Goal: Task Accomplishment & Management: Manage account settings

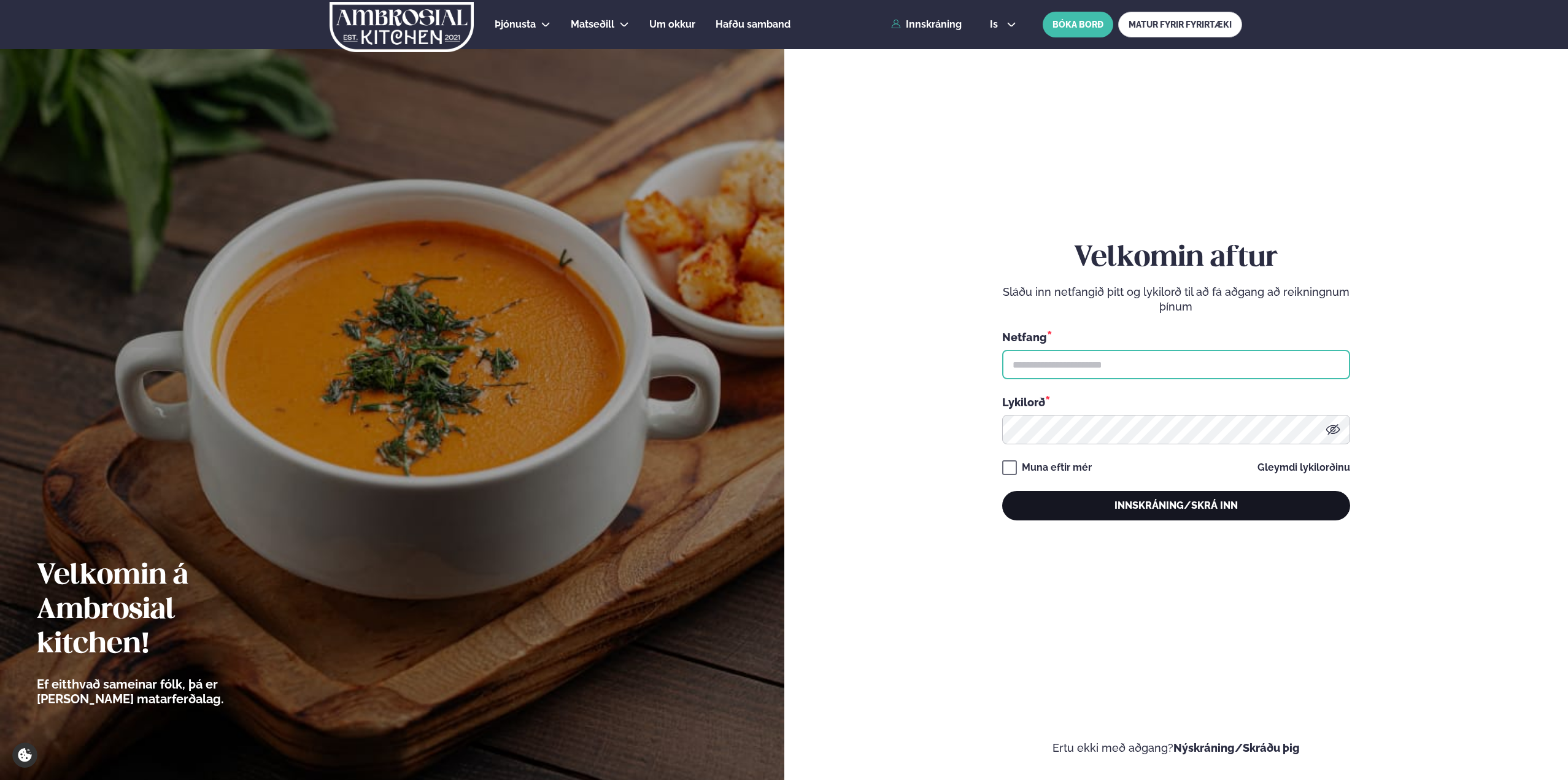
type input "**********"
click at [1141, 517] on button "Innskráning/Skrá inn" at bounding box center [1176, 505] width 348 height 30
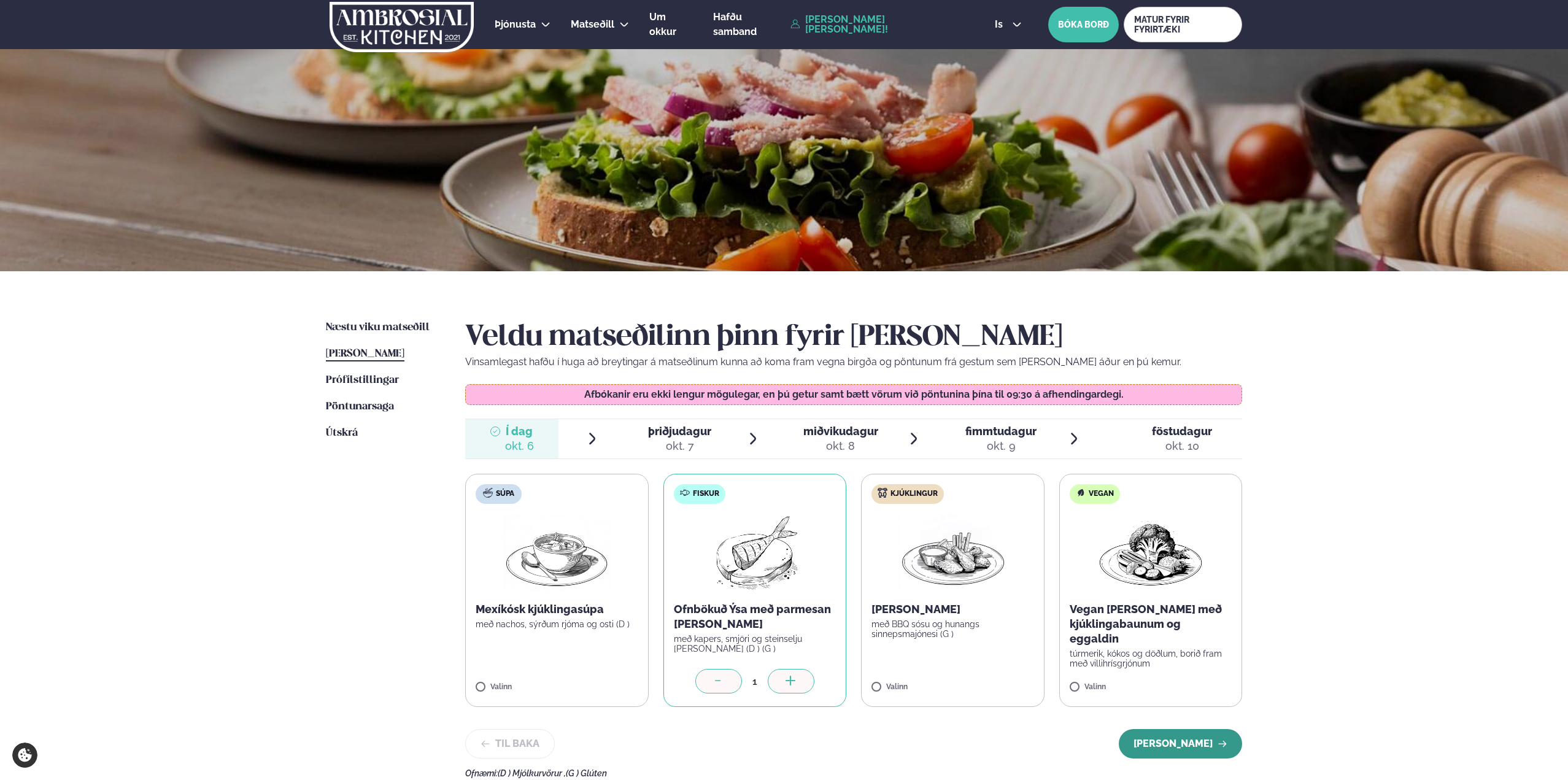
click at [1192, 742] on button "[PERSON_NAME]" at bounding box center [1181, 744] width 123 height 30
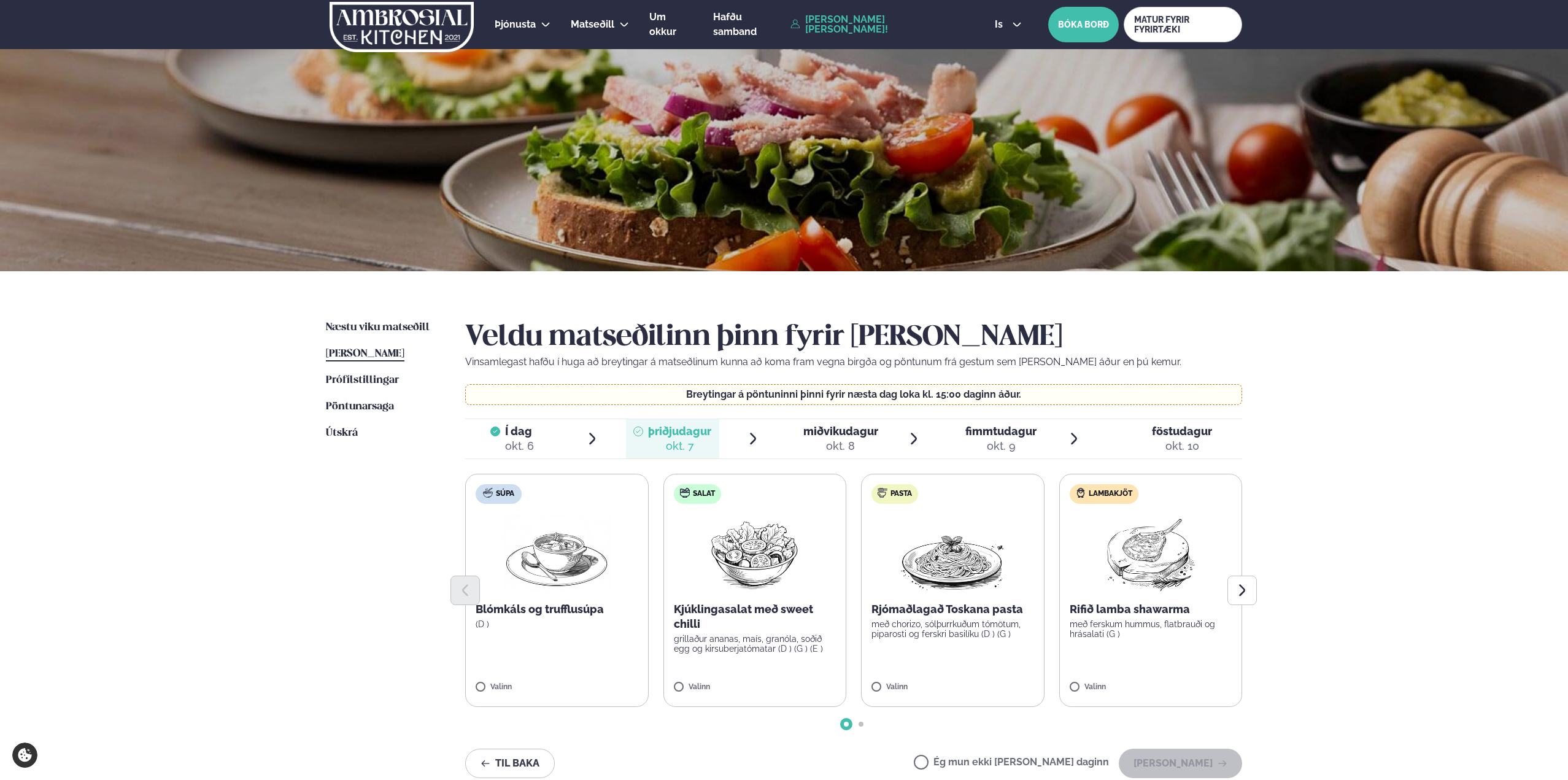
click at [690, 445] on div "okt. 7" at bounding box center [679, 445] width 63 height 14
click at [576, 439] on li "Í dag Í d. [DATE]" at bounding box center [532, 439] width 134 height 40
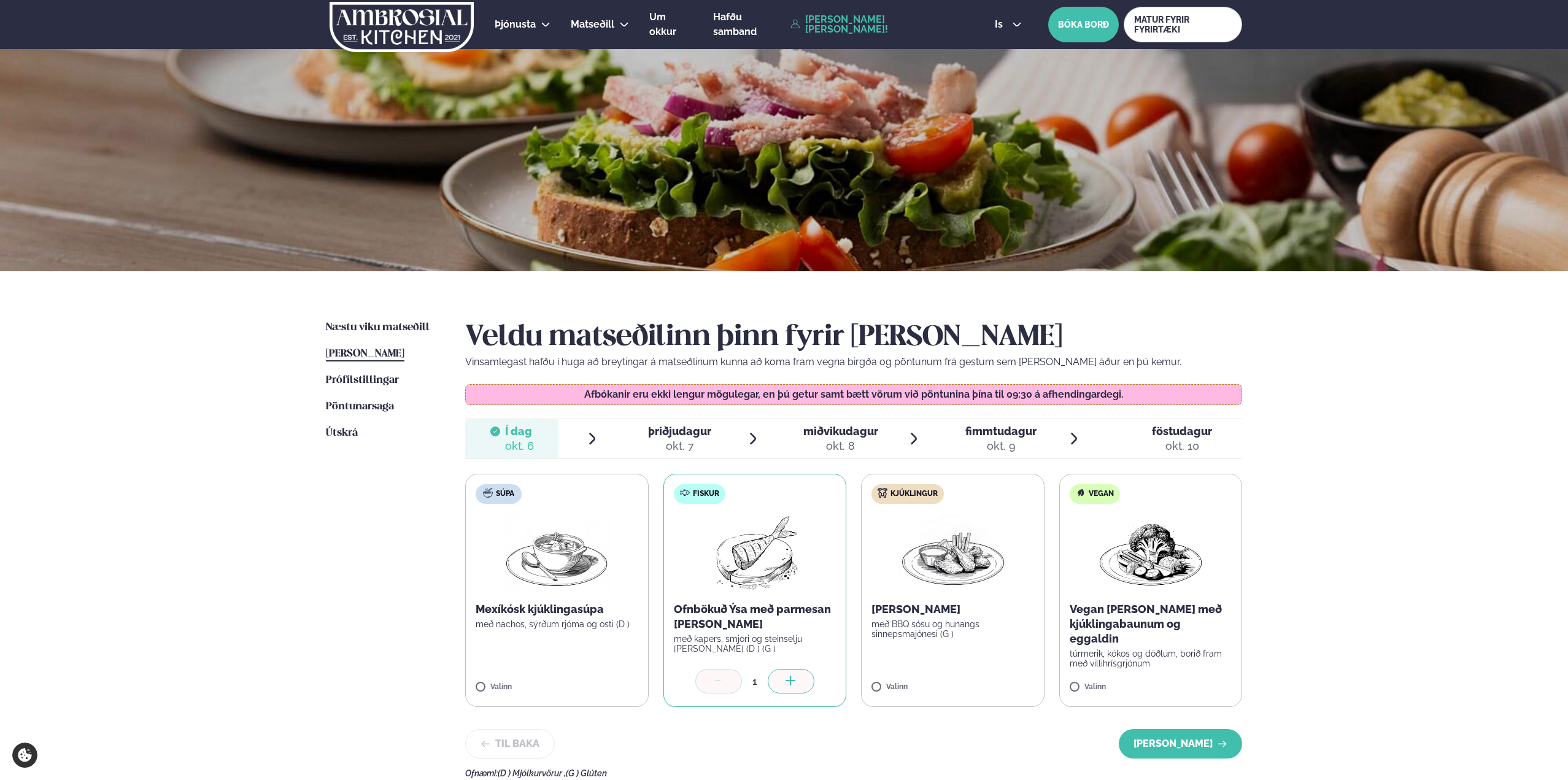
click at [667, 435] on span "þriðjudagur" at bounding box center [679, 431] width 63 height 13
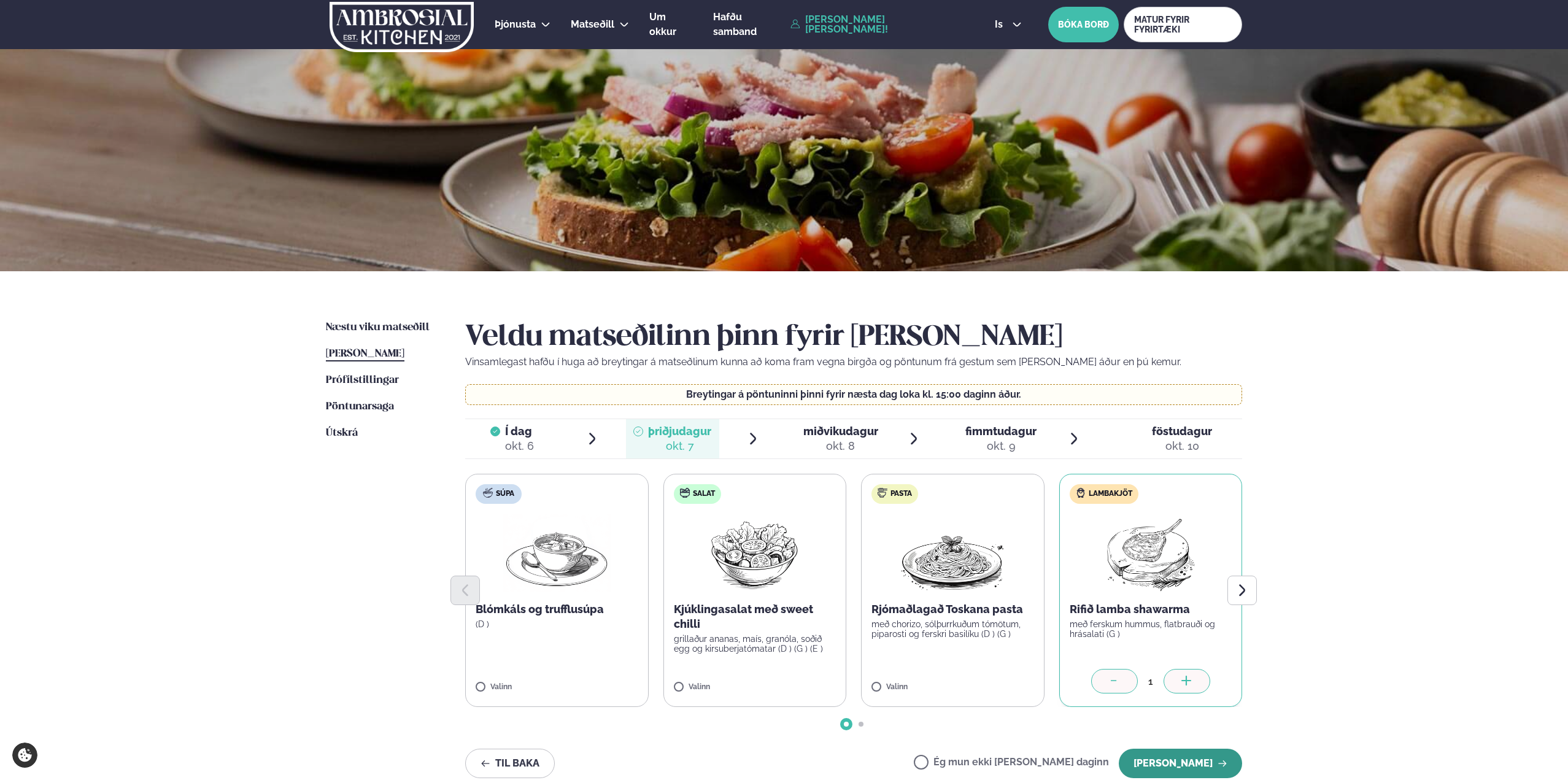
click at [1190, 760] on button "[PERSON_NAME]" at bounding box center [1181, 763] width 123 height 30
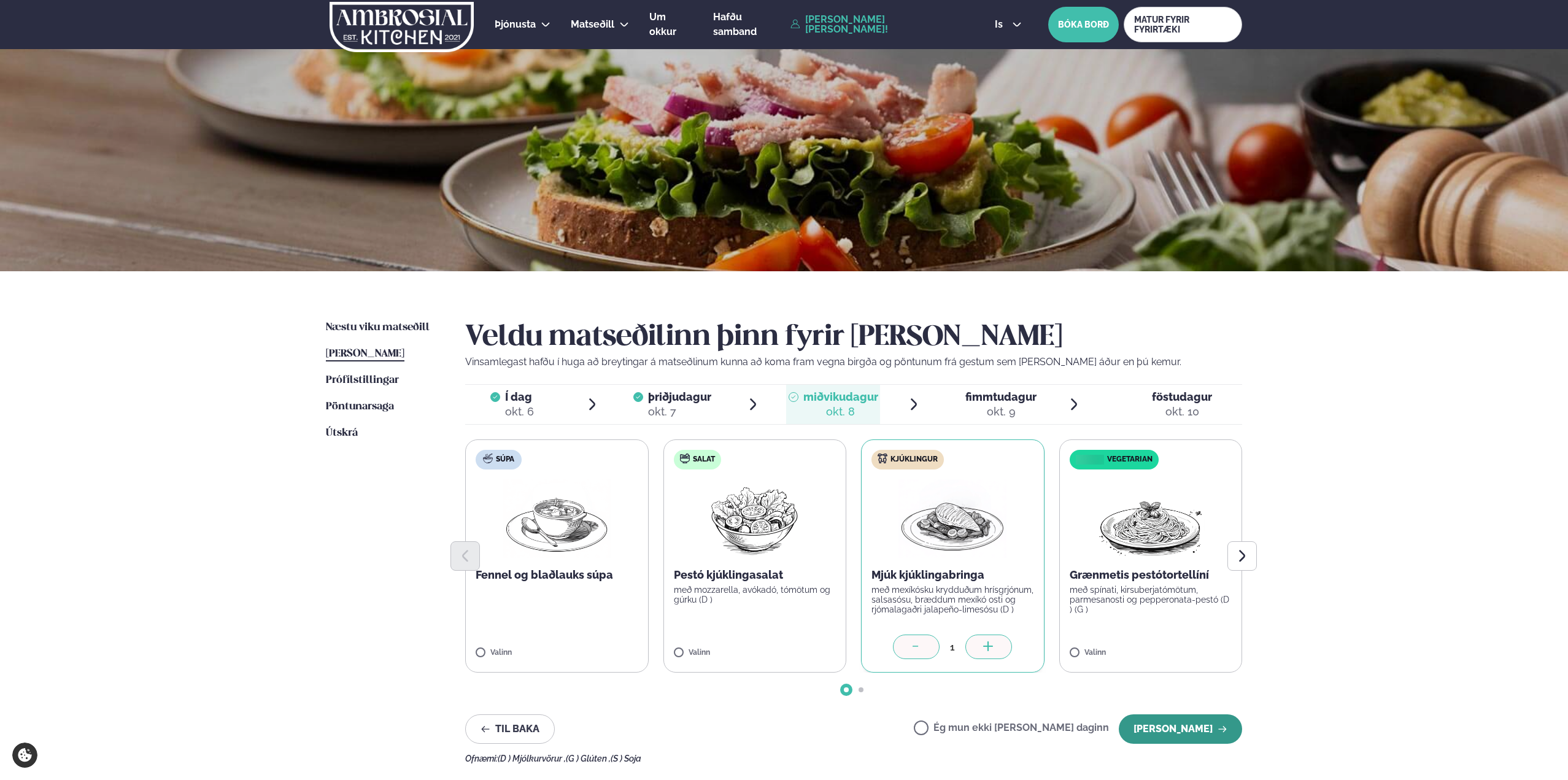
click at [1194, 728] on button "[PERSON_NAME]" at bounding box center [1181, 729] width 123 height 30
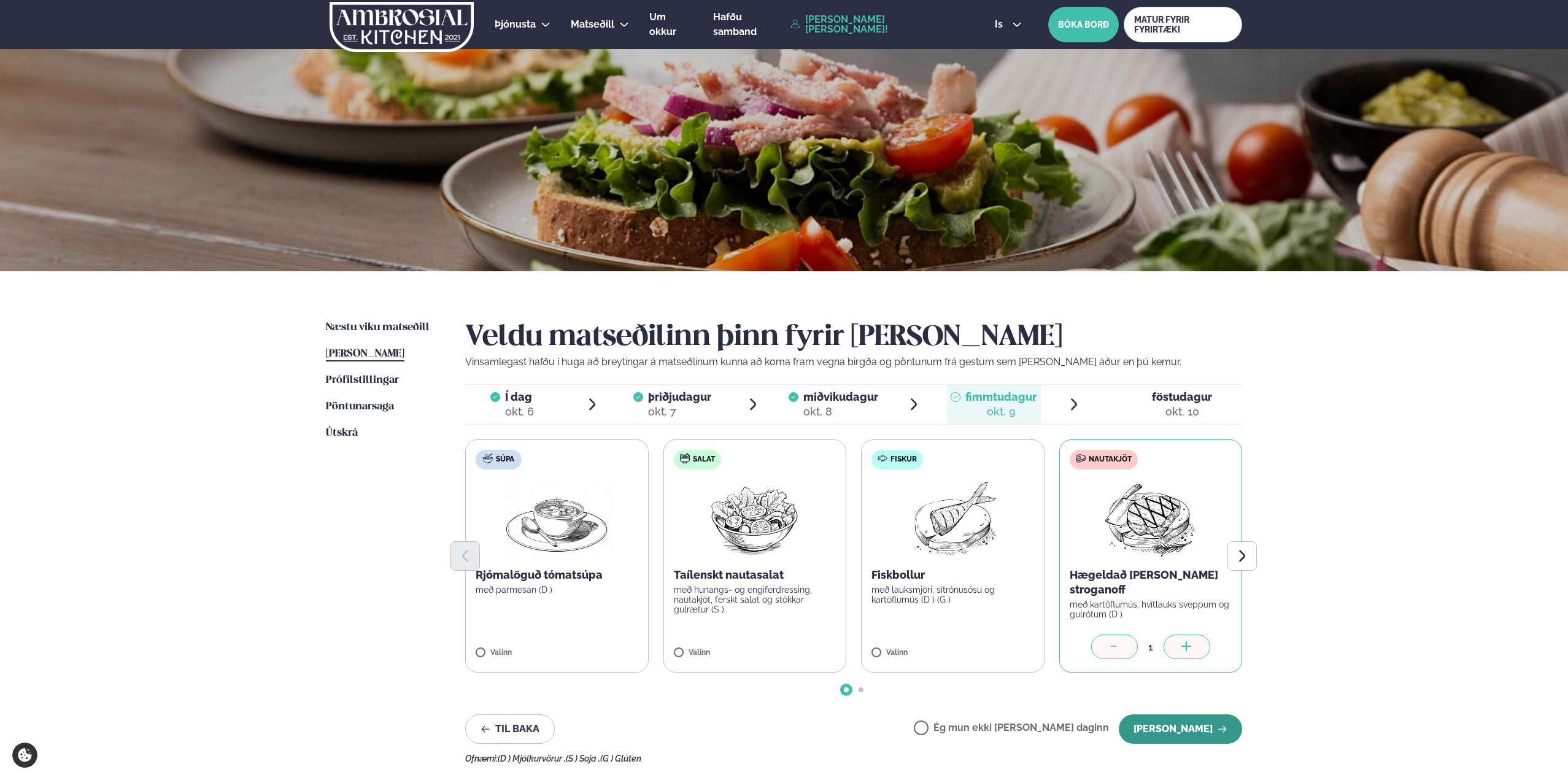
click at [1179, 734] on button "[PERSON_NAME]" at bounding box center [1181, 729] width 123 height 30
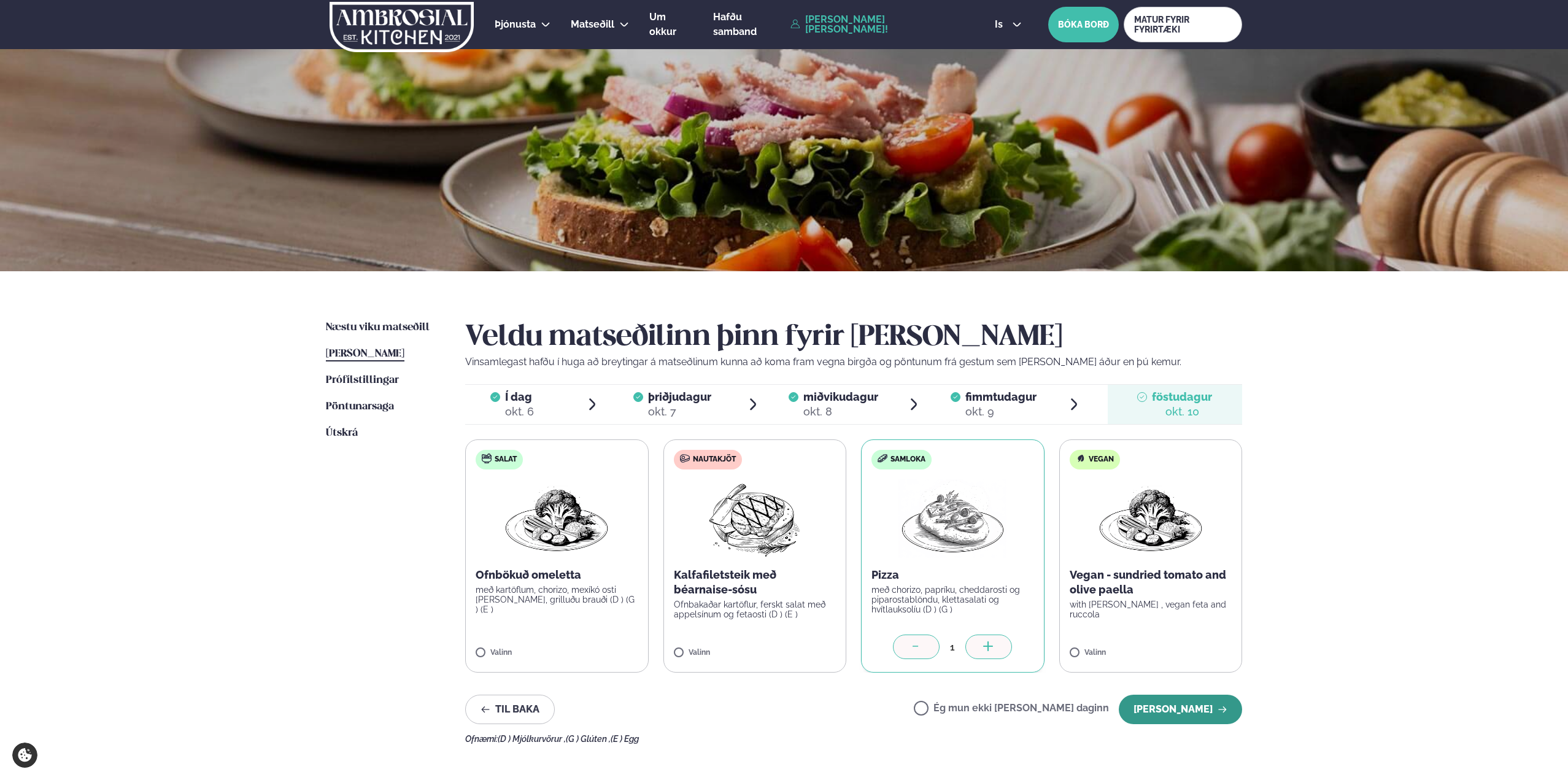
click at [1168, 708] on button "[PERSON_NAME]" at bounding box center [1181, 709] width 123 height 30
